Goal: Task Accomplishment & Management: Manage account settings

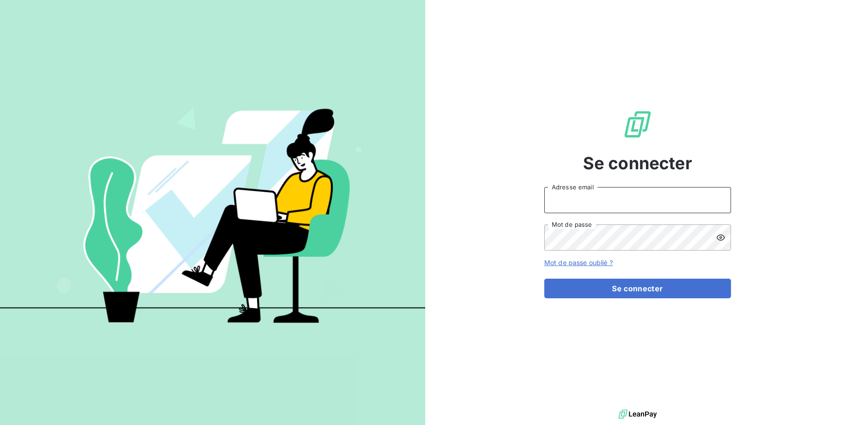
type input "CONTRE"
drag, startPoint x: 595, startPoint y: 204, endPoint x: 527, endPoint y: 204, distance: 68.2
click at [529, 204] on div "Se connecter CONTRE Adresse email Mot de passe Mot de passe oublié ? Se connect…" at bounding box center [637, 203] width 425 height 407
click at [508, 248] on div "Se connecter Adresse email Mot de passe Mot de passe oublié ? Se connecter" at bounding box center [637, 203] width 425 height 407
click at [554, 201] on input "Adresse email" at bounding box center [638, 200] width 187 height 26
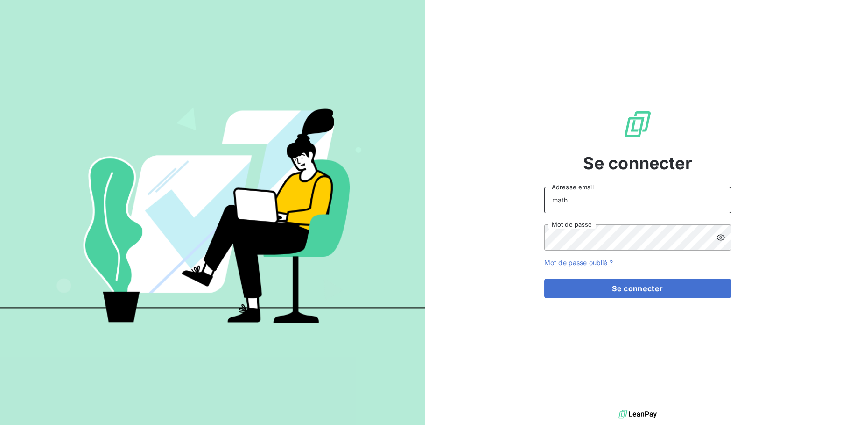
type input "[PERSON_NAME][EMAIL_ADDRESS][DOMAIN_NAME]"
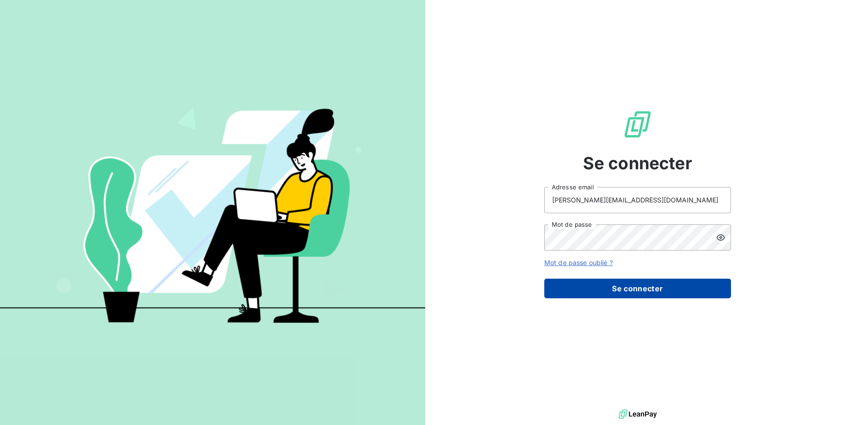
click at [610, 283] on button "Se connecter" at bounding box center [638, 288] width 187 height 20
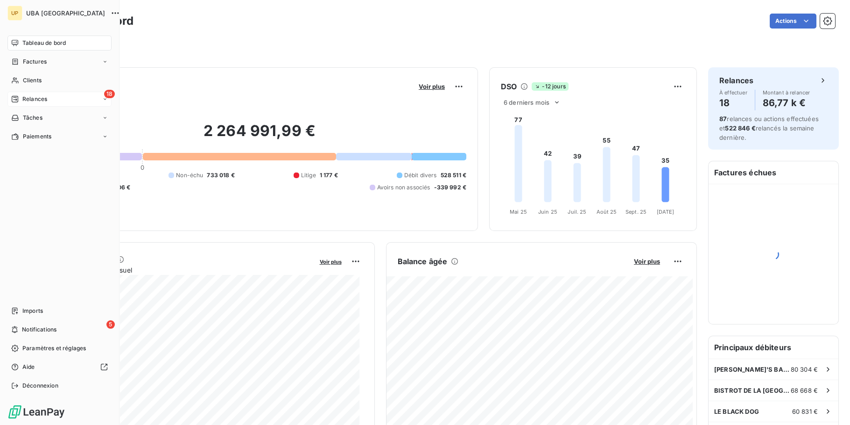
click at [18, 98] on icon at bounding box center [15, 99] width 7 height 7
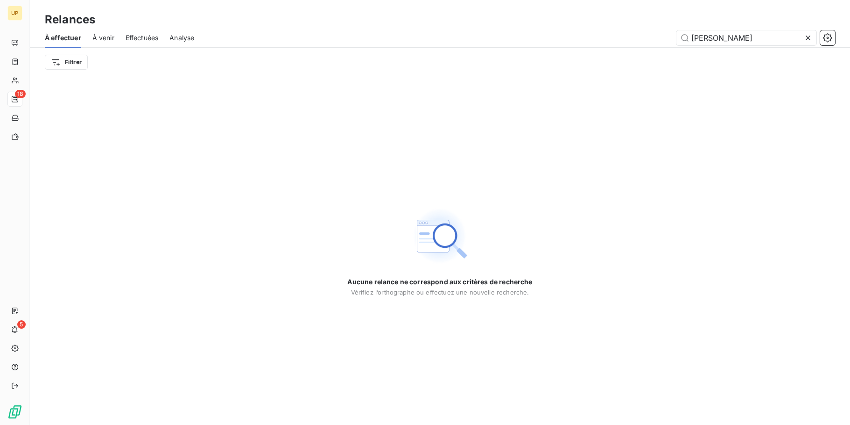
click at [99, 41] on span "À venir" at bounding box center [103, 37] width 22 height 9
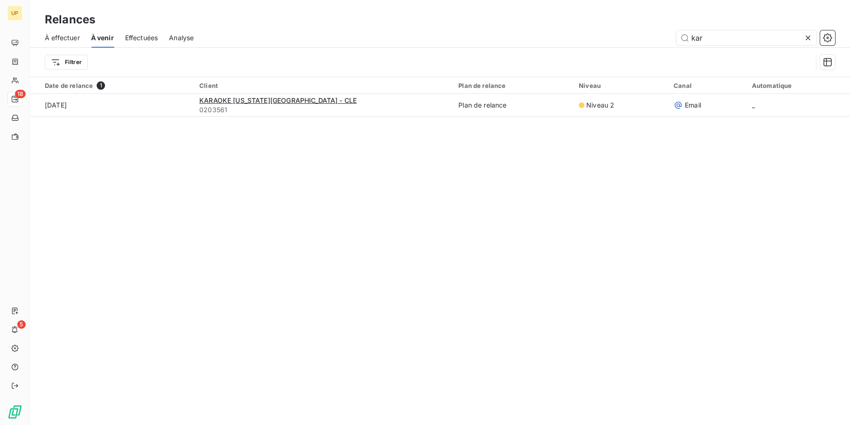
click at [145, 41] on span "Effectuées" at bounding box center [141, 37] width 33 height 9
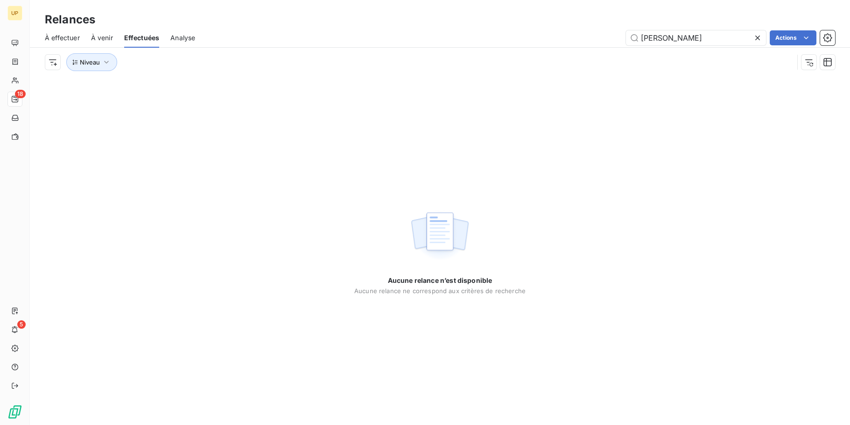
click at [94, 38] on span "À venir" at bounding box center [102, 37] width 22 height 9
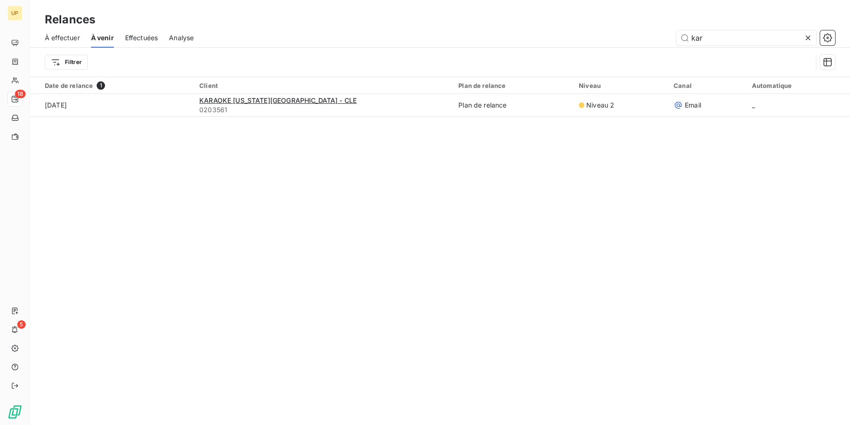
click at [68, 38] on span "À effectuer" at bounding box center [62, 37] width 35 height 9
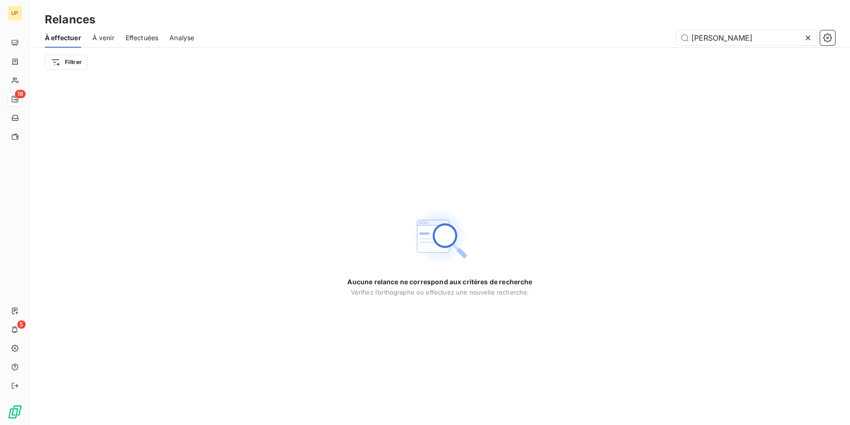
click at [149, 42] on span "Effectuées" at bounding box center [142, 37] width 33 height 9
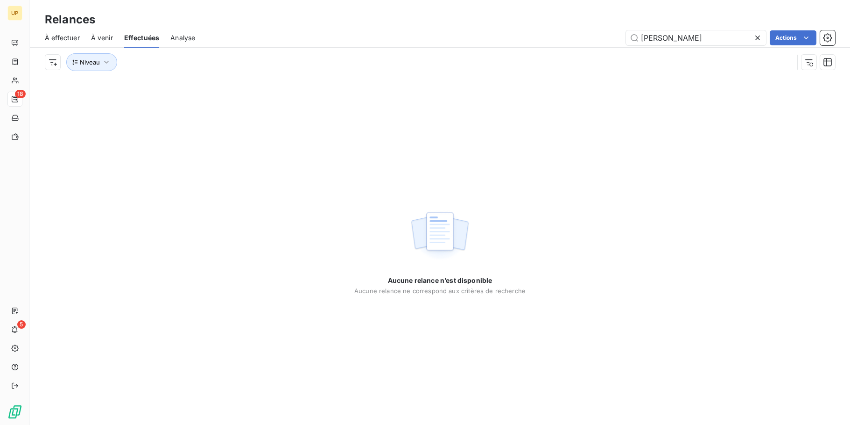
click at [174, 38] on span "Analyse" at bounding box center [182, 37] width 25 height 9
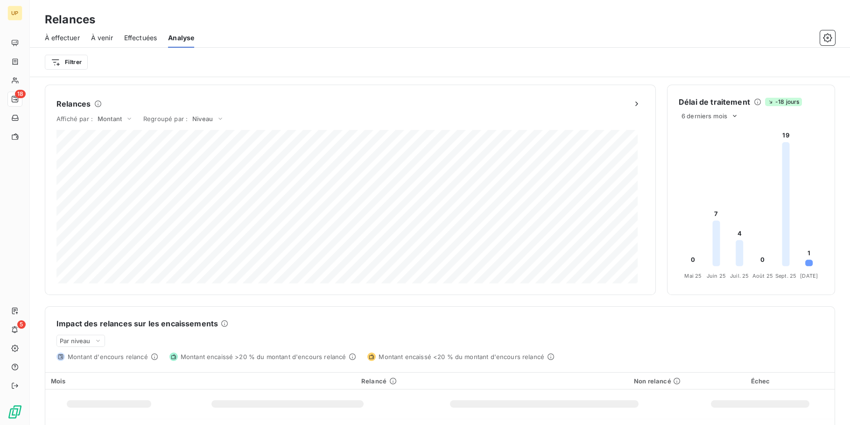
click at [65, 36] on span "À effectuer" at bounding box center [62, 37] width 35 height 9
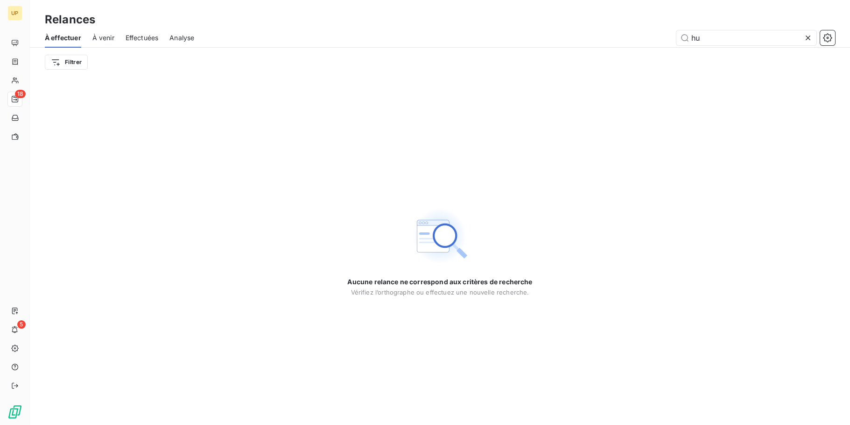
type input "h"
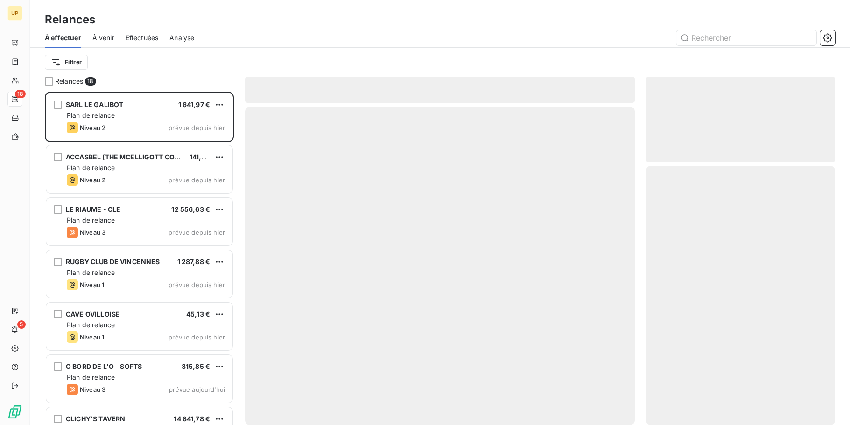
scroll to position [326, 182]
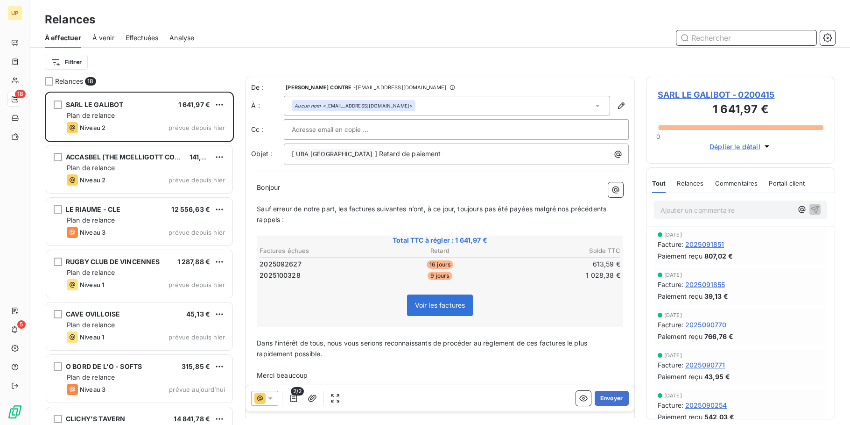
click at [754, 37] on input "text" at bounding box center [747, 37] width 140 height 15
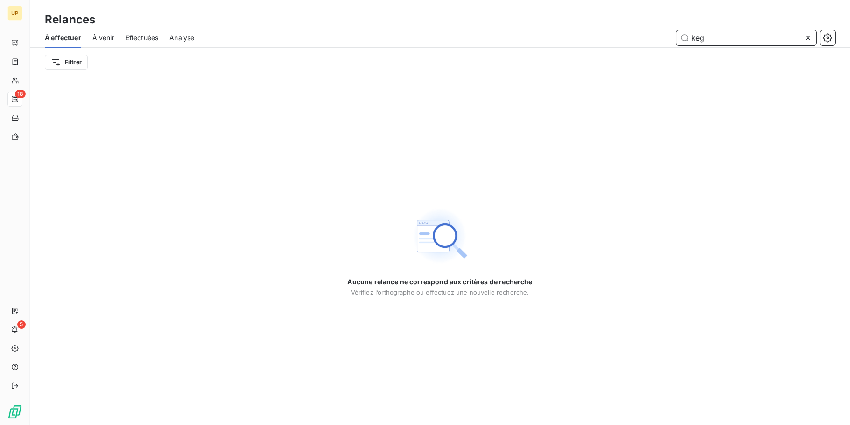
click at [135, 36] on span "Effectuées" at bounding box center [142, 37] width 33 height 9
type input "keg"
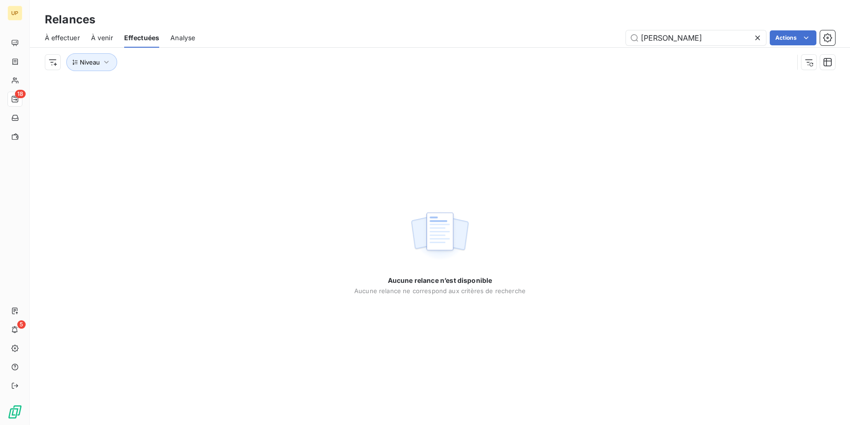
click at [172, 37] on span "Analyse" at bounding box center [182, 37] width 25 height 9
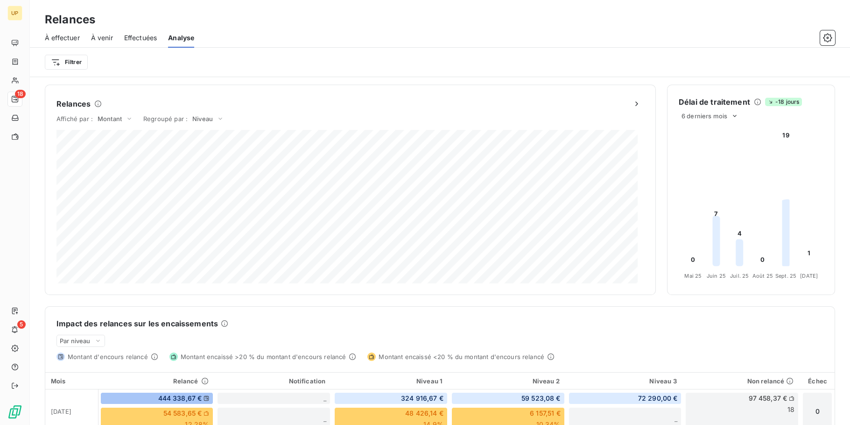
click at [110, 36] on span "À venir" at bounding box center [102, 37] width 22 height 9
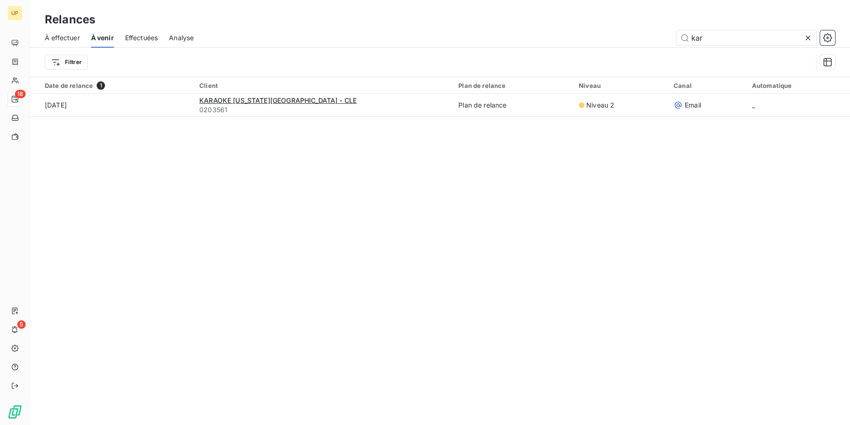
click at [75, 35] on span "À effectuer" at bounding box center [62, 37] width 35 height 9
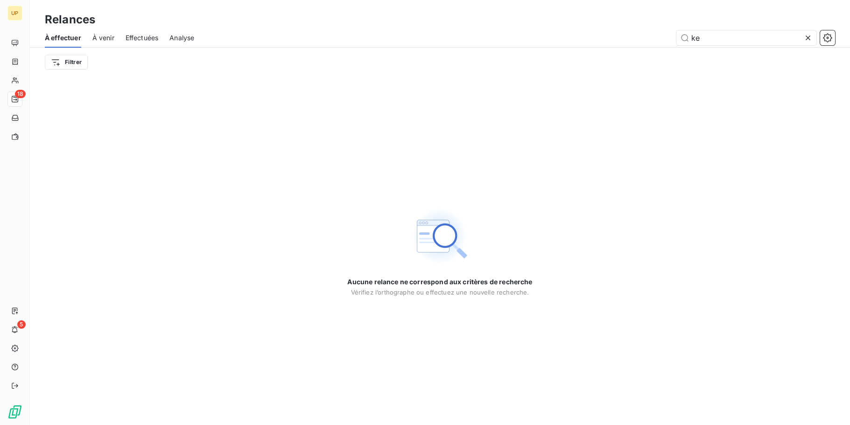
type input "k"
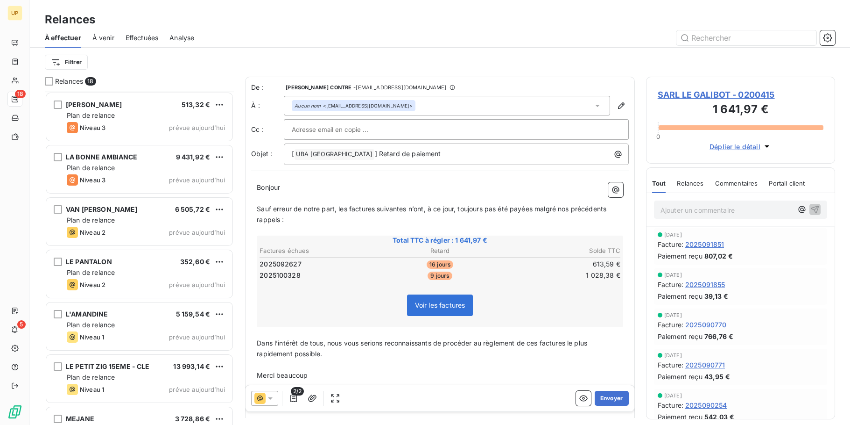
scroll to position [401, 0]
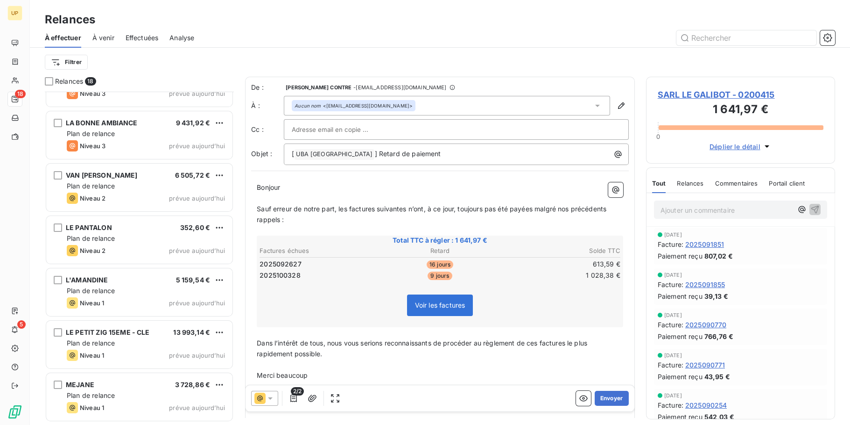
click at [138, 37] on span "Effectuées" at bounding box center [142, 37] width 33 height 9
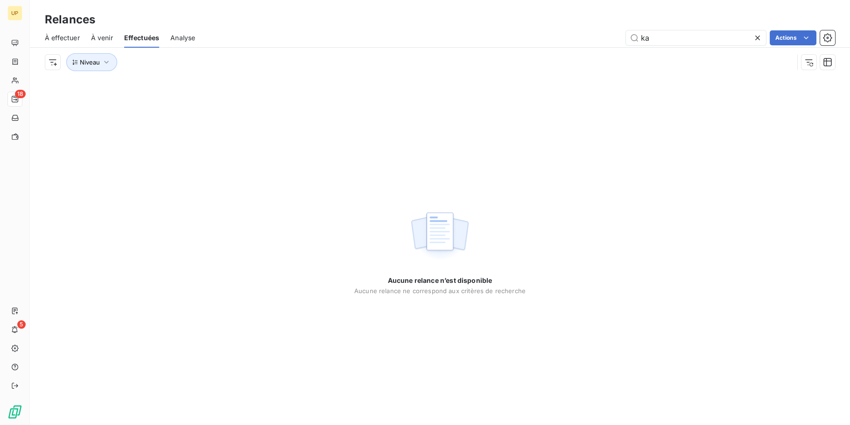
type input "k"
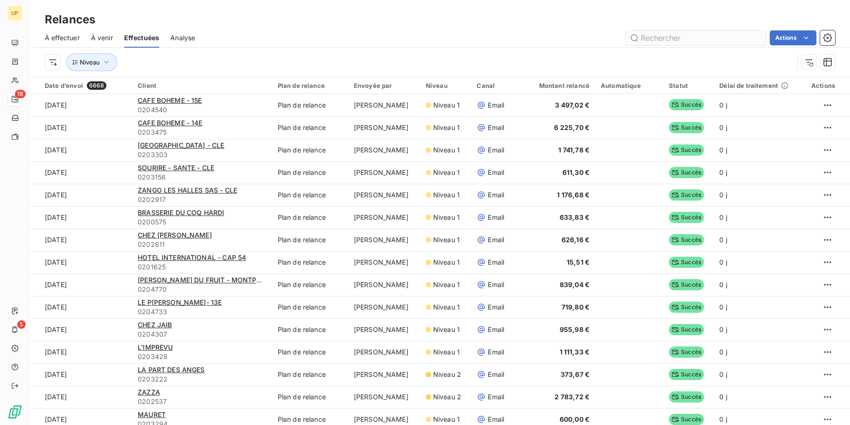
click at [653, 42] on input "text" at bounding box center [696, 37] width 140 height 15
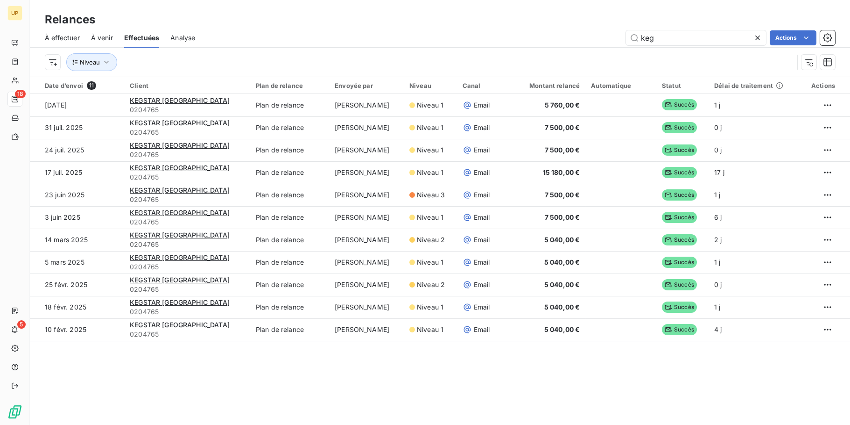
drag, startPoint x: 666, startPoint y: 39, endPoint x: 582, endPoint y: 38, distance: 84.1
click at [582, 38] on div "keg Actions" at bounding box center [520, 37] width 629 height 15
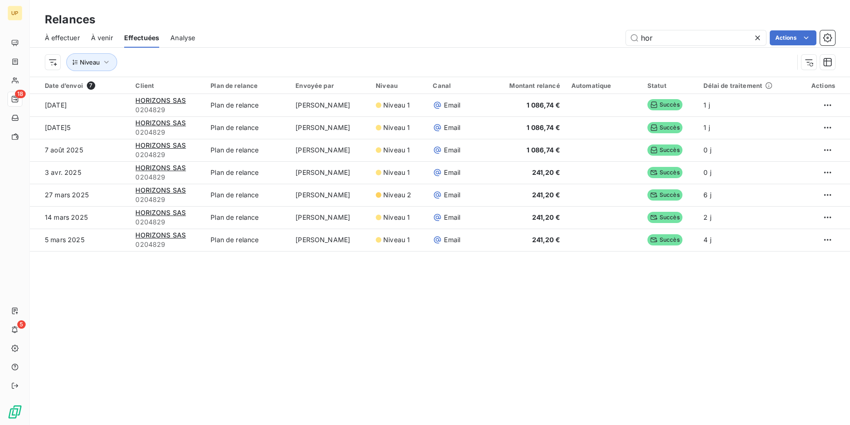
drag, startPoint x: 659, startPoint y: 37, endPoint x: 595, endPoint y: 37, distance: 64.0
click at [595, 37] on div "hor Actions" at bounding box center [520, 37] width 629 height 15
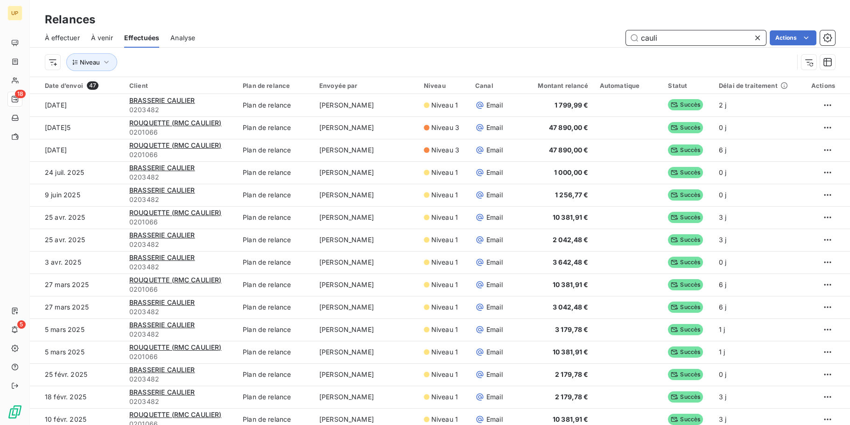
drag, startPoint x: 723, startPoint y: 37, endPoint x: 608, endPoint y: 37, distance: 114.9
click at [608, 37] on div "cauli Actions" at bounding box center [520, 37] width 629 height 15
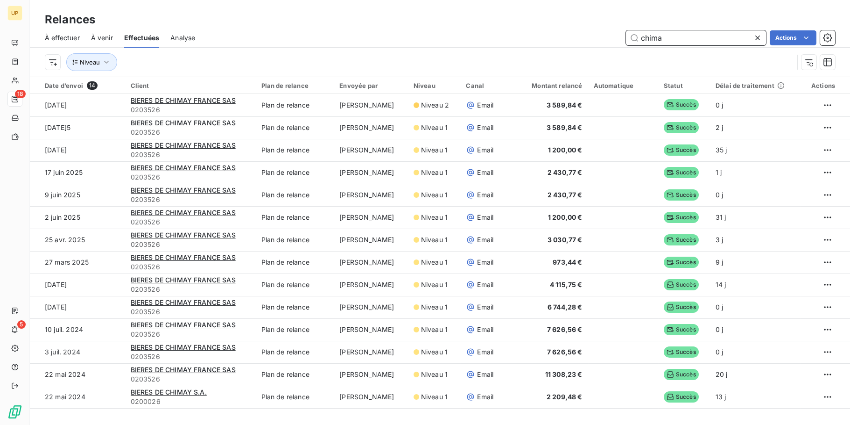
drag, startPoint x: 670, startPoint y: 37, endPoint x: 607, endPoint y: 37, distance: 63.5
click at [607, 37] on div "chima Actions" at bounding box center [520, 37] width 629 height 15
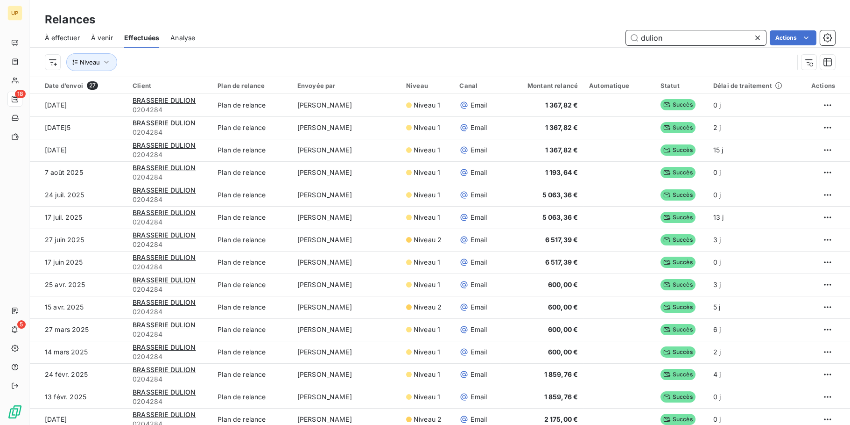
drag, startPoint x: 664, startPoint y: 38, endPoint x: 581, endPoint y: 38, distance: 83.6
click at [581, 38] on div "dulion Actions" at bounding box center [520, 37] width 629 height 15
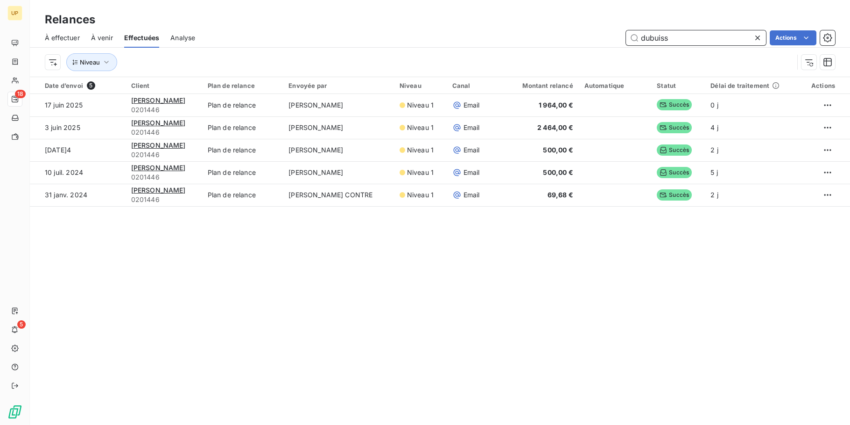
drag, startPoint x: 705, startPoint y: 39, endPoint x: 598, endPoint y: 50, distance: 108.0
click at [598, 50] on div "À effectuer À venir Effectuées Analyse dubuiss Actions Niveau" at bounding box center [440, 52] width 821 height 49
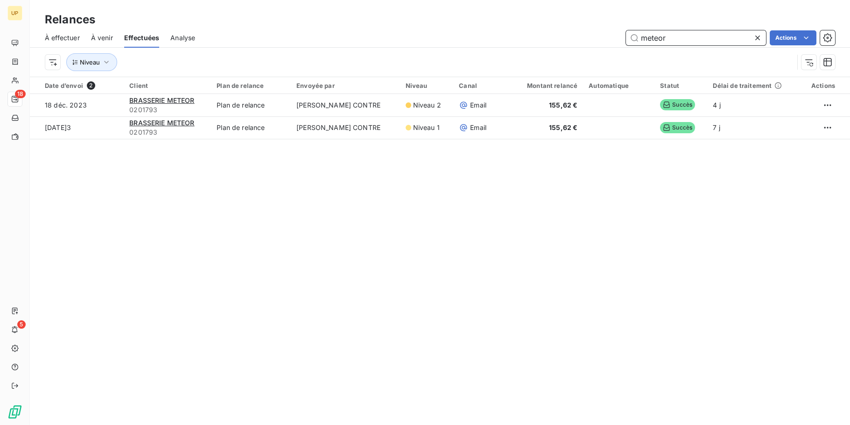
drag, startPoint x: 692, startPoint y: 34, endPoint x: 561, endPoint y: 35, distance: 130.3
click at [561, 35] on div "meteor Actions" at bounding box center [520, 37] width 629 height 15
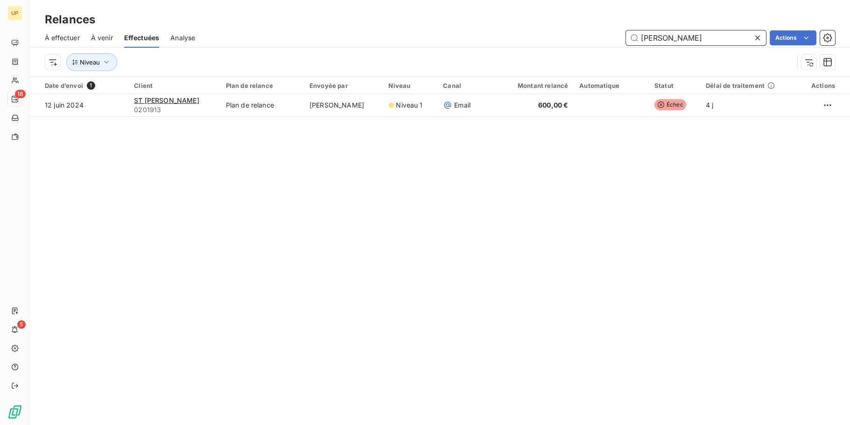
drag, startPoint x: 679, startPoint y: 35, endPoint x: 558, endPoint y: 34, distance: 121.0
click at [558, 34] on div "s[PERSON_NAME]Actions" at bounding box center [520, 37] width 629 height 15
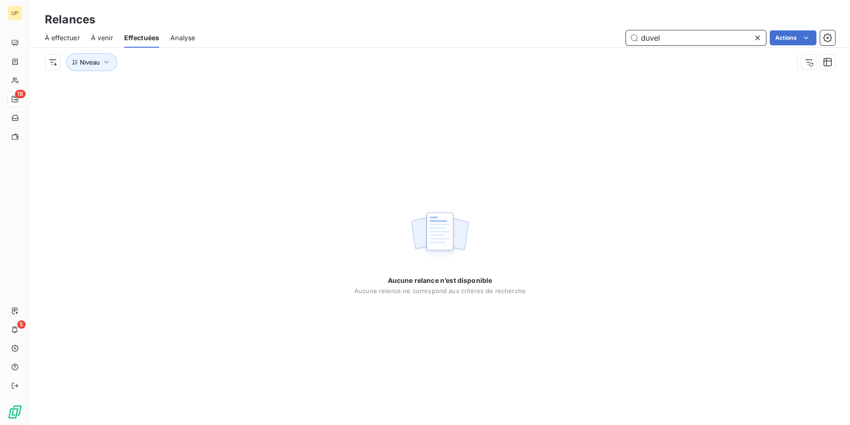
click at [71, 31] on div "À effectuer" at bounding box center [62, 38] width 35 height 20
type input "duvel"
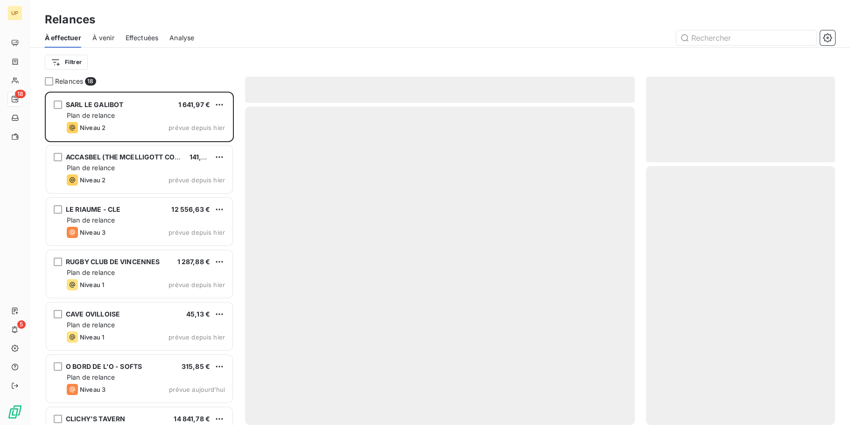
scroll to position [326, 182]
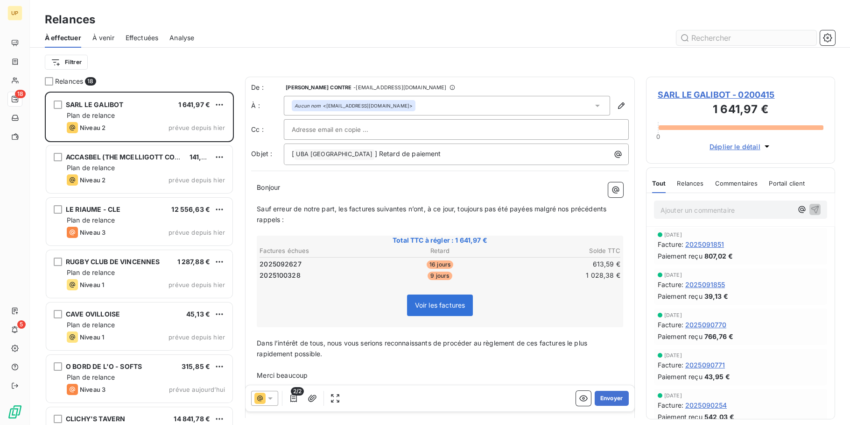
click at [729, 37] on input "text" at bounding box center [747, 37] width 140 height 15
type input "[PERSON_NAME]"
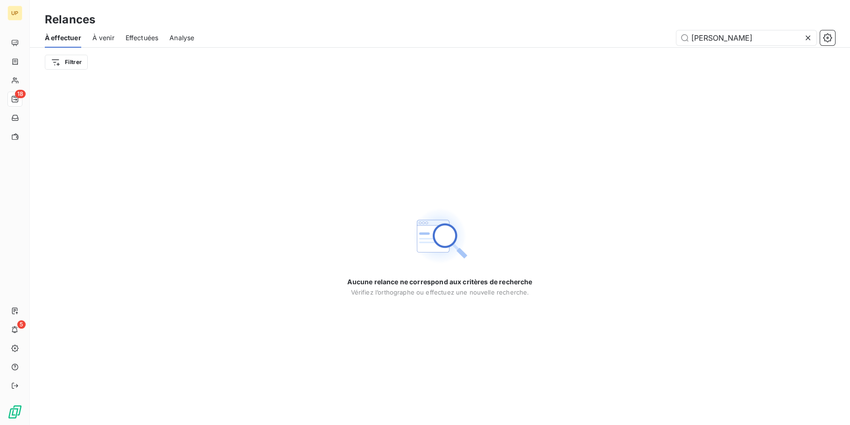
click at [110, 34] on span "À venir" at bounding box center [103, 37] width 22 height 9
click at [112, 37] on span "À venir" at bounding box center [103, 37] width 22 height 9
click at [101, 36] on span "À venir" at bounding box center [103, 37] width 22 height 9
click at [136, 36] on span "Effectuées" at bounding box center [142, 37] width 33 height 9
click at [188, 37] on span "Analyse" at bounding box center [182, 37] width 25 height 9
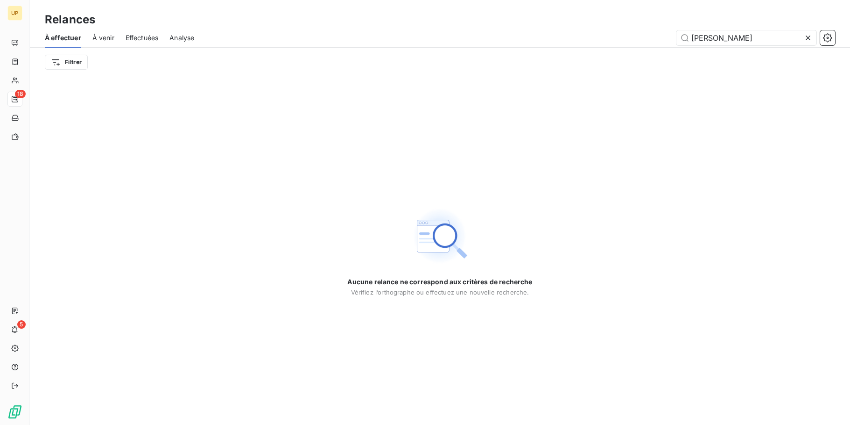
drag, startPoint x: 723, startPoint y: 41, endPoint x: 644, endPoint y: 38, distance: 78.5
click at [644, 38] on div "[PERSON_NAME]" at bounding box center [521, 37] width 630 height 15
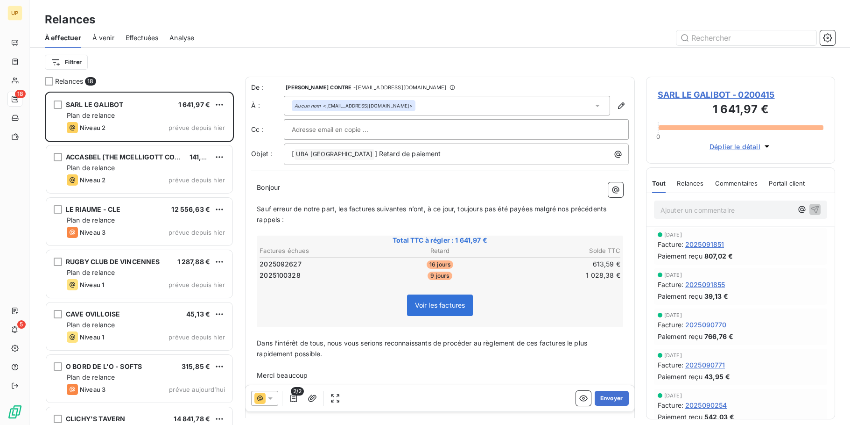
scroll to position [326, 182]
click at [99, 37] on span "À venir" at bounding box center [103, 37] width 22 height 9
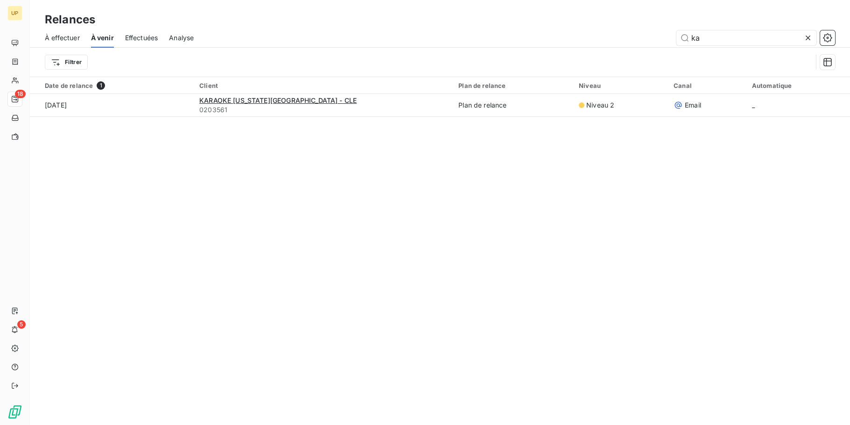
type input "k"
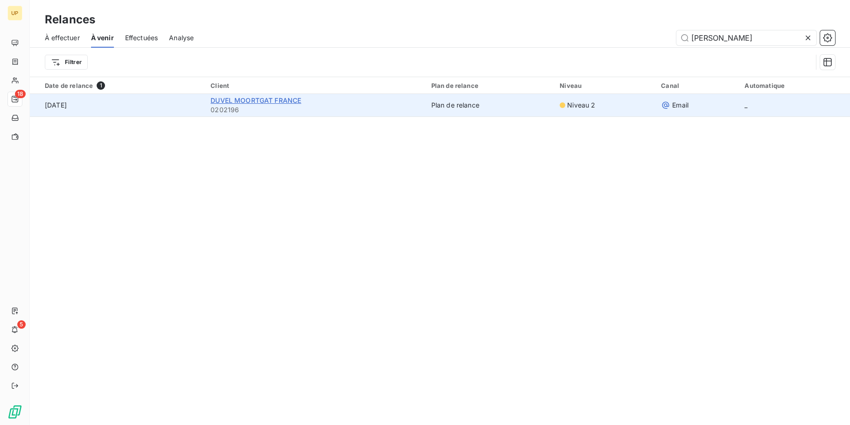
type input "[PERSON_NAME]"
click at [225, 101] on span "DUVEL MOORTGAT FRANCE" at bounding box center [256, 100] width 91 height 8
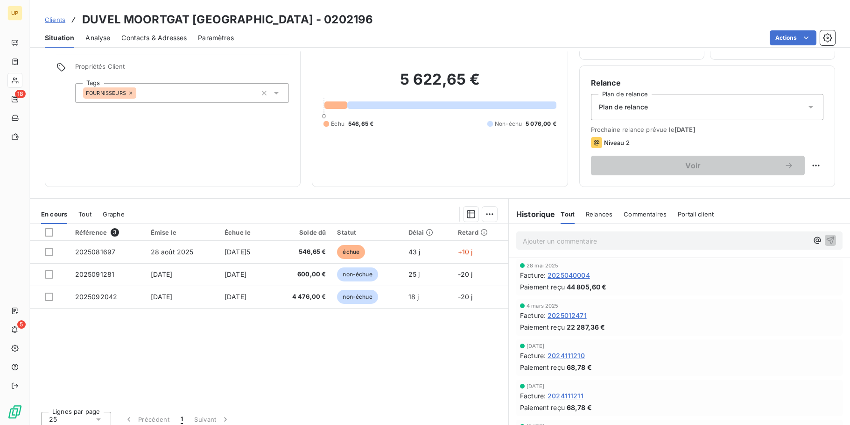
scroll to position [64, 0]
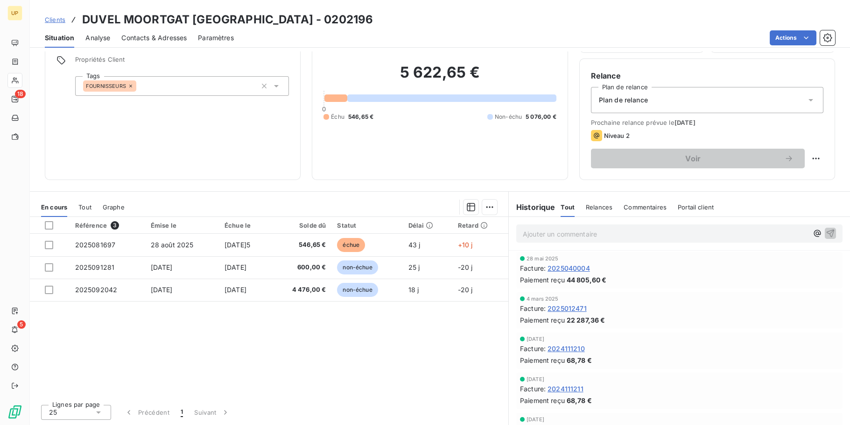
click at [595, 206] on span "Relances" at bounding box center [599, 206] width 27 height 7
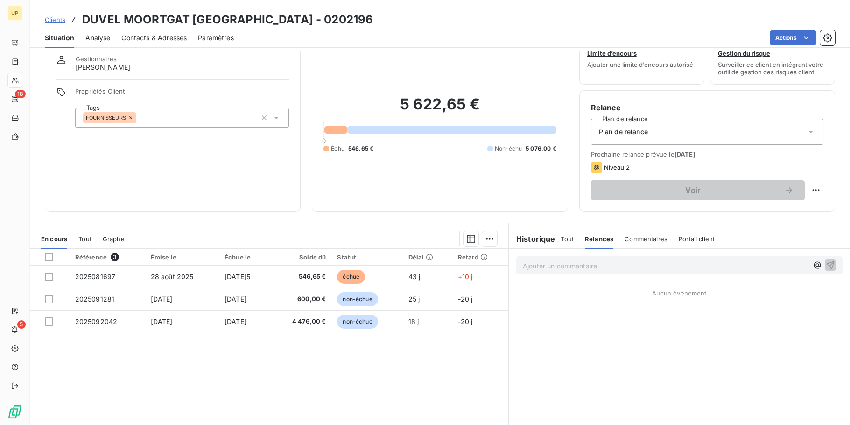
scroll to position [0, 0]
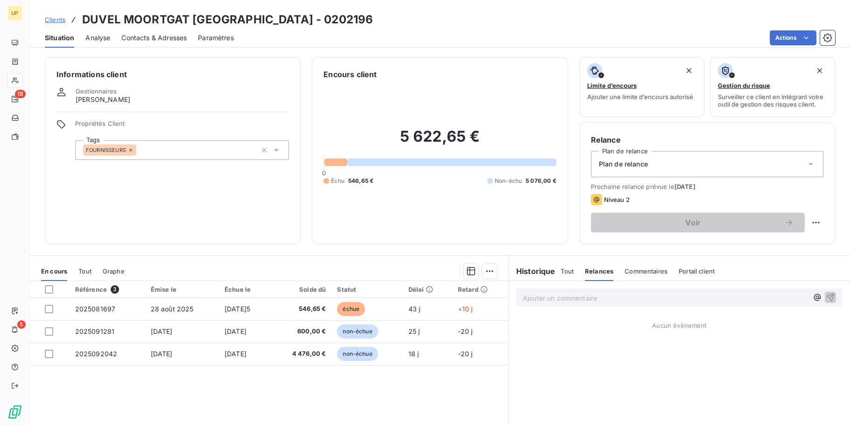
click at [156, 32] on div "Contacts & Adresses" at bounding box center [153, 38] width 65 height 20
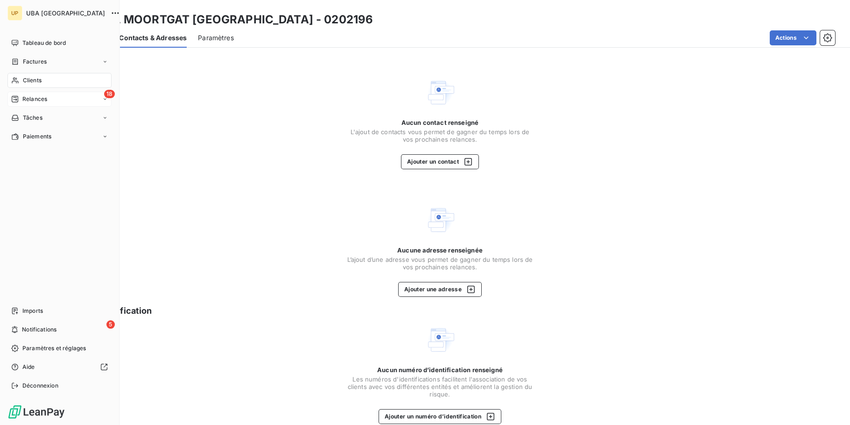
click at [33, 97] on span "Relances" at bounding box center [34, 99] width 25 height 8
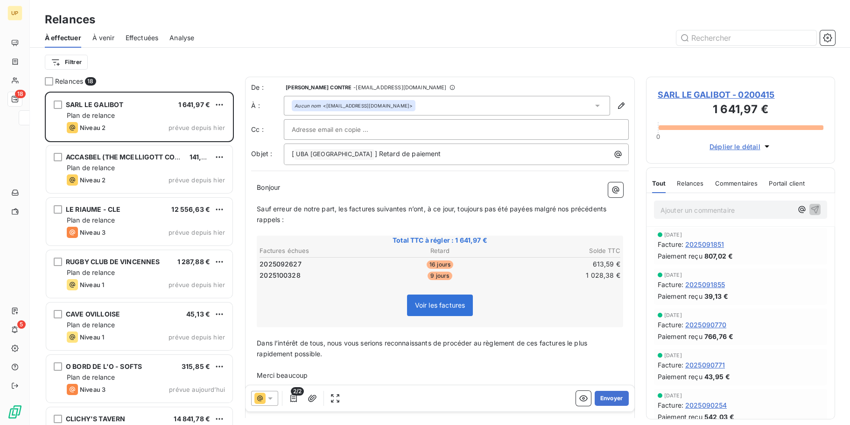
scroll to position [326, 182]
click at [138, 39] on span "Effectuées" at bounding box center [142, 37] width 33 height 9
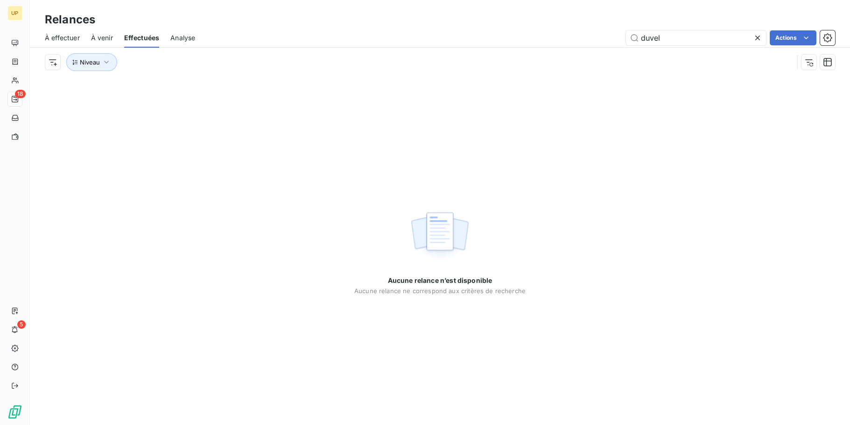
drag, startPoint x: 701, startPoint y: 35, endPoint x: 548, endPoint y: 37, distance: 152.7
click at [550, 37] on div "duvel Actions" at bounding box center [520, 37] width 629 height 15
click at [50, 32] on div "À effectuer" at bounding box center [62, 38] width 35 height 20
type input "pernod"
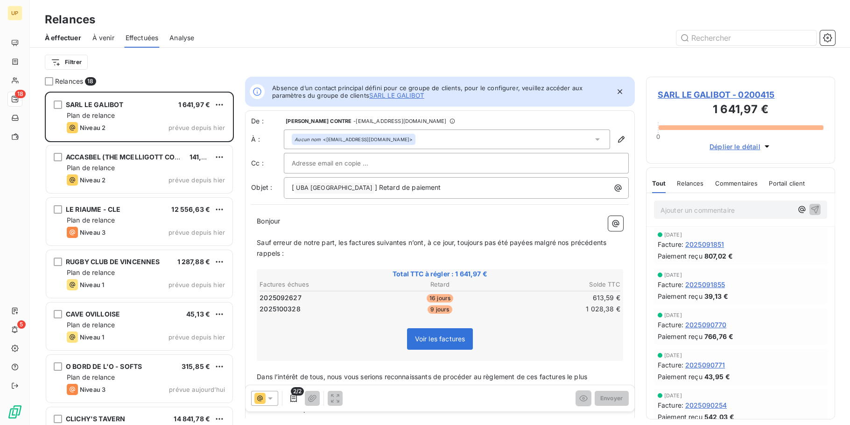
scroll to position [7, 7]
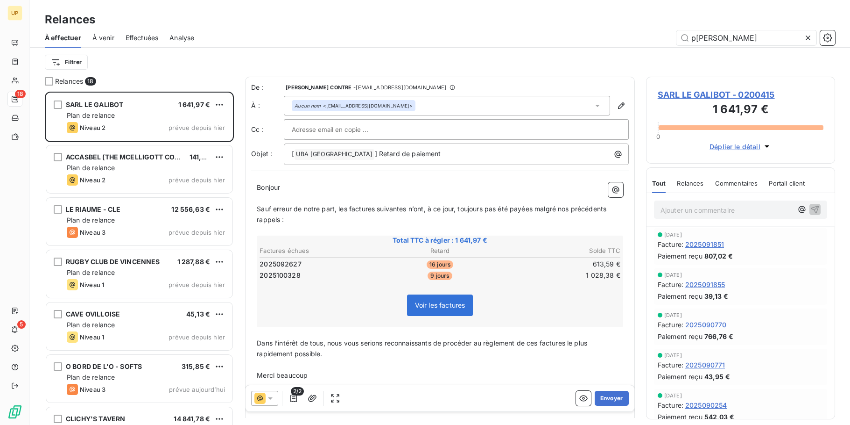
type input "pernod"
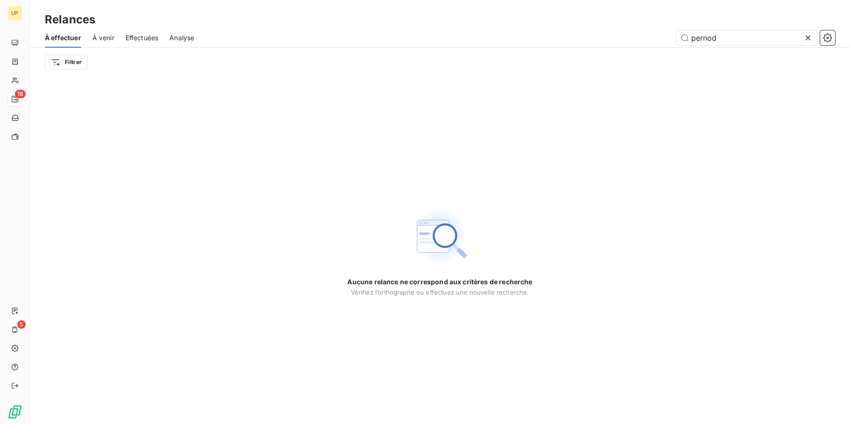
click at [107, 39] on span "À venir" at bounding box center [103, 37] width 22 height 9
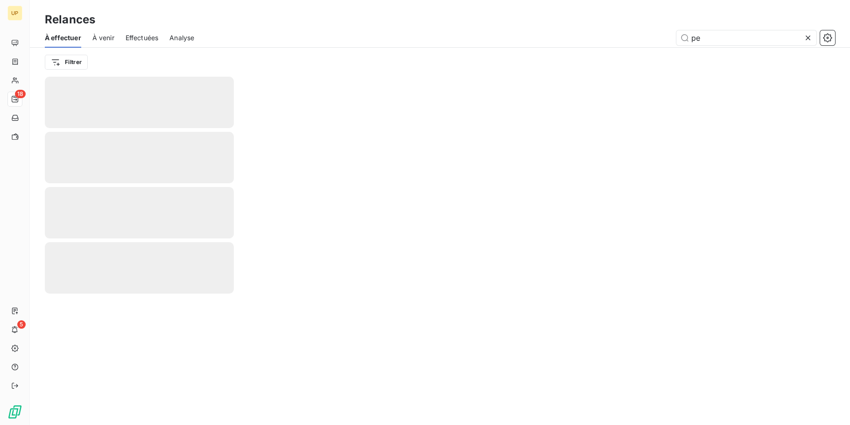
type input "p"
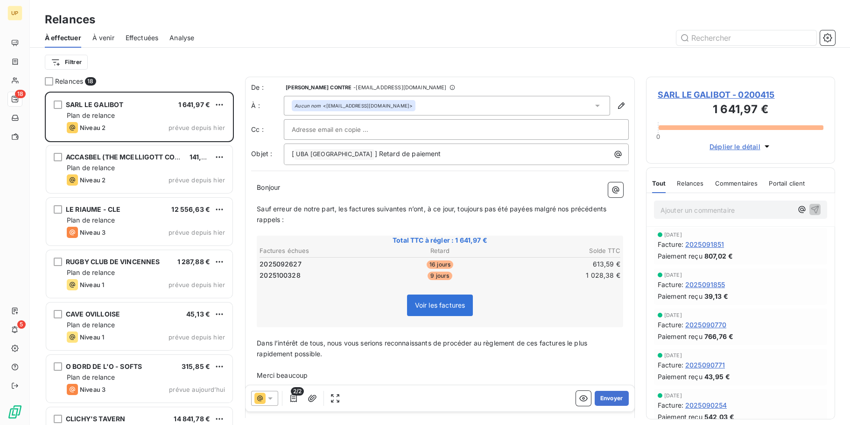
scroll to position [326, 182]
click at [93, 36] on span "À venir" at bounding box center [103, 37] width 22 height 9
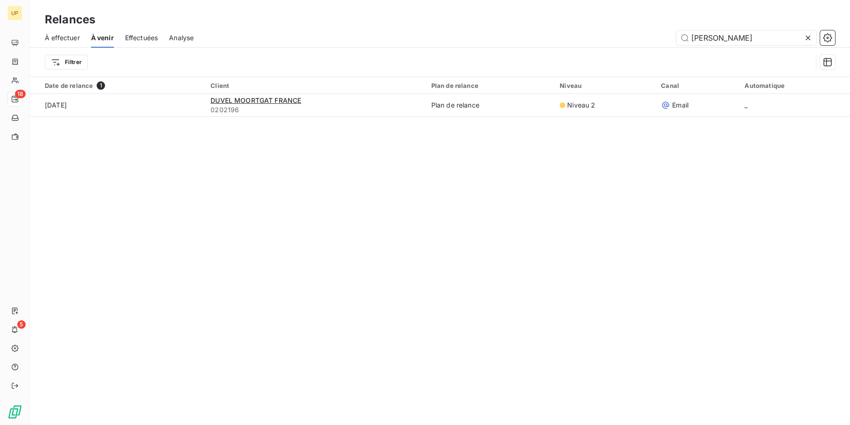
drag, startPoint x: 747, startPoint y: 38, endPoint x: 629, endPoint y: 38, distance: 118.6
click at [629, 38] on div "[PERSON_NAME]" at bounding box center [520, 37] width 631 height 15
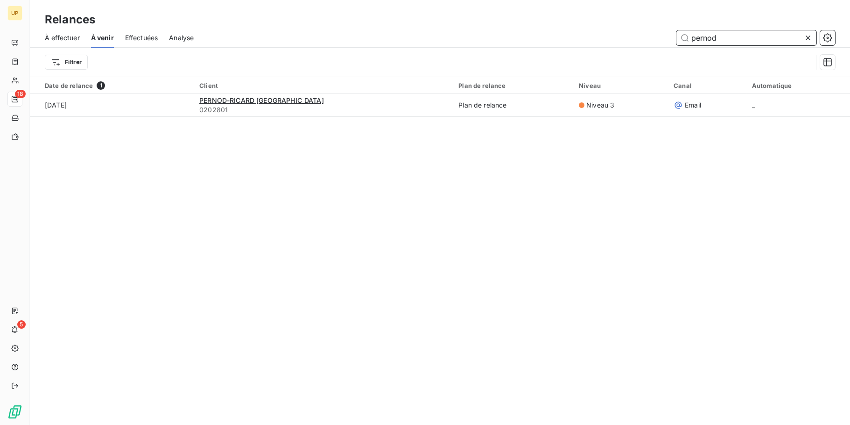
click at [710, 38] on input "pernod" at bounding box center [747, 37] width 140 height 15
drag, startPoint x: 726, startPoint y: 37, endPoint x: 670, endPoint y: 41, distance: 56.2
click at [671, 41] on div "pernod" at bounding box center [520, 37] width 631 height 15
type input "mauret"
